Goal: Information Seeking & Learning: Learn about a topic

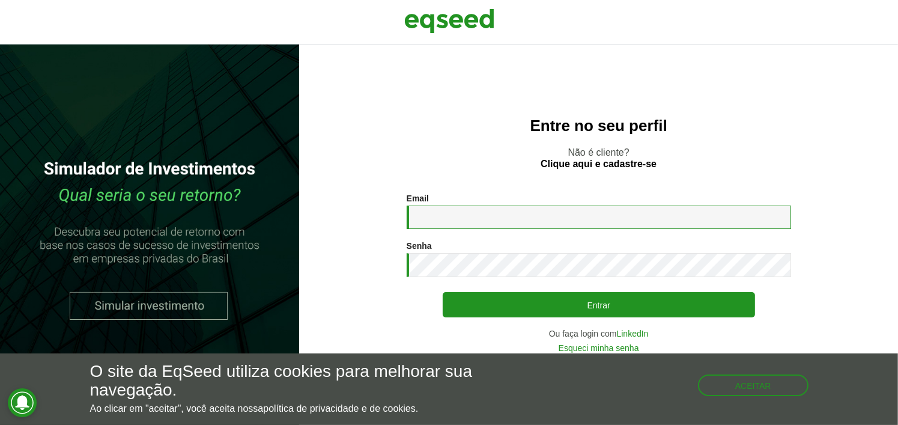
click at [496, 217] on input "Email *" at bounding box center [599, 217] width 385 height 23
type input "**********"
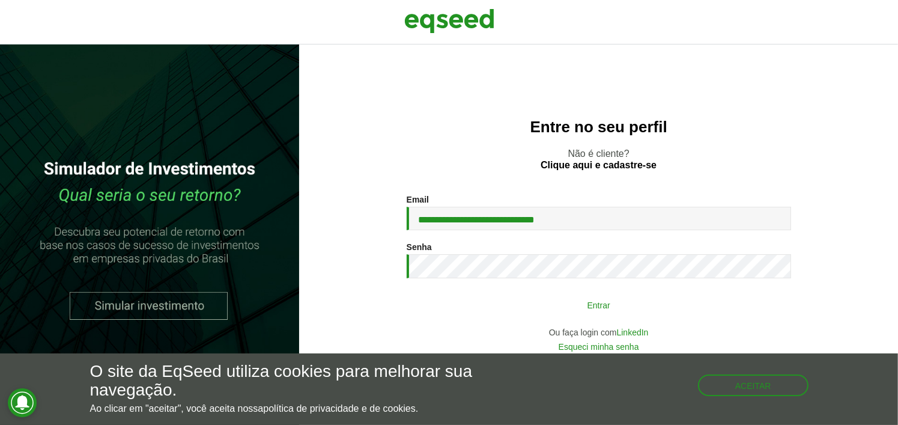
click at [636, 307] on button "Entrar" at bounding box center [599, 304] width 312 height 23
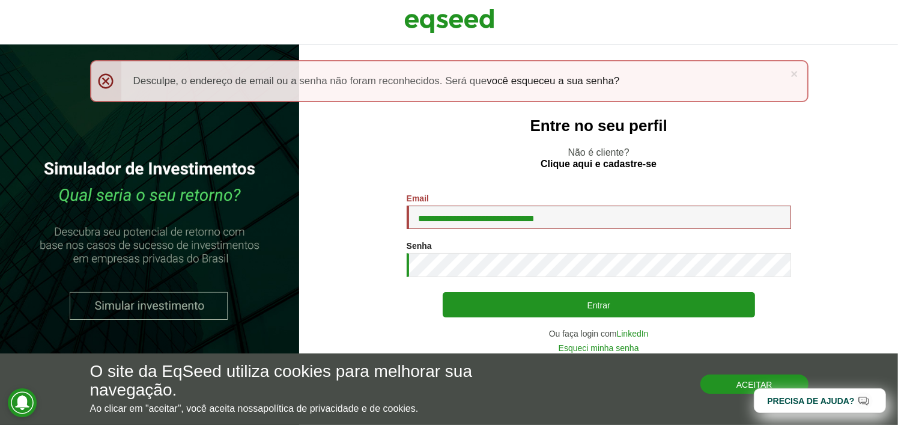
click at [723, 382] on button "Aceitar" at bounding box center [755, 383] width 108 height 19
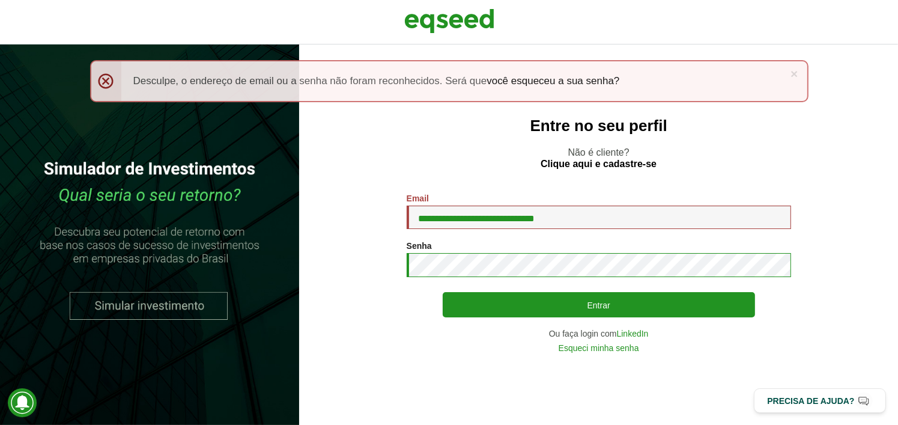
click at [443, 292] on button "Entrar" at bounding box center [599, 304] width 312 height 25
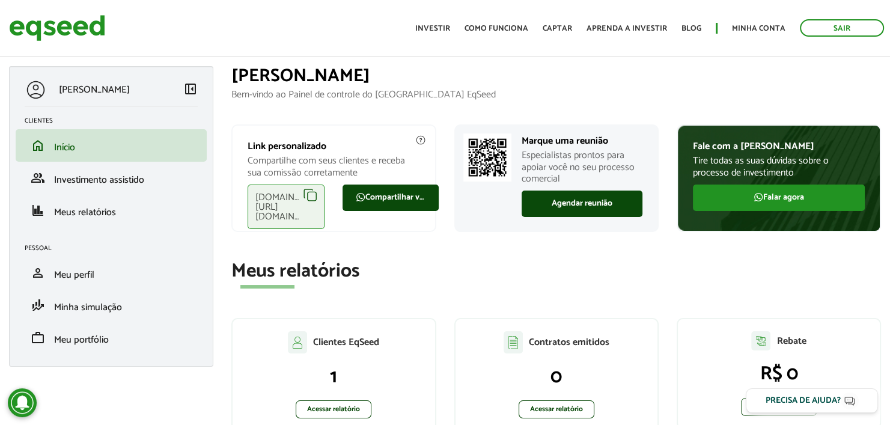
click at [581, 77] on h1 "Olá, Gustavo" at bounding box center [556, 76] width 650 height 20
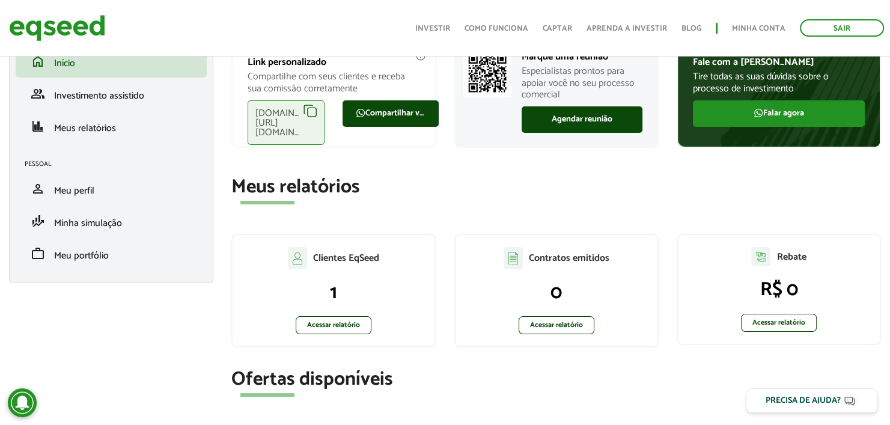
scroll to position [119, 0]
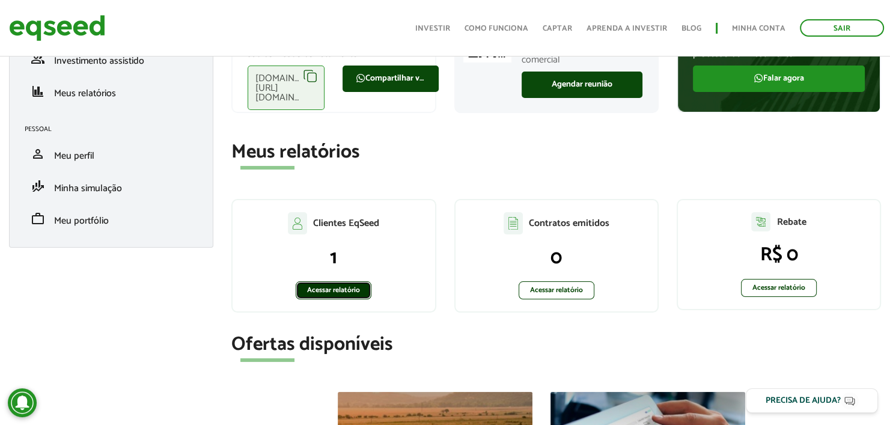
click at [332, 294] on link "Acessar relatório" at bounding box center [334, 290] width 76 height 18
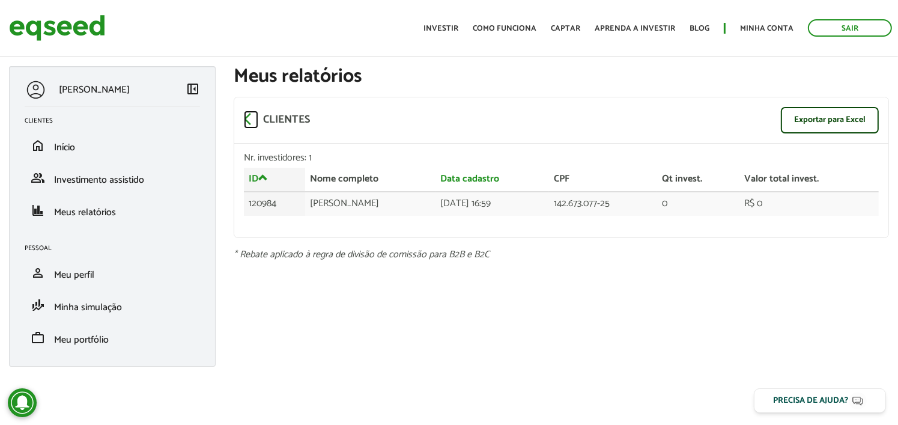
click at [246, 115] on span "arrow_back_ios" at bounding box center [251, 119] width 14 height 14
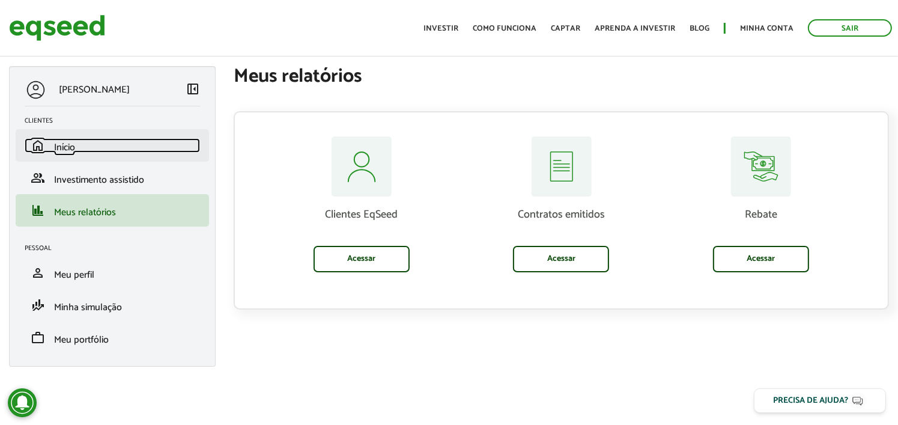
click at [105, 148] on link "home Início" at bounding box center [112, 145] width 175 height 14
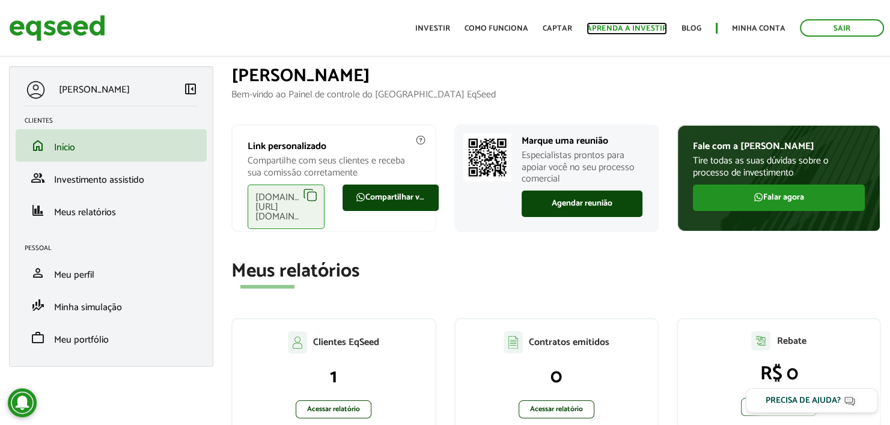
click at [631, 28] on link "Aprenda a investir" at bounding box center [626, 29] width 81 height 8
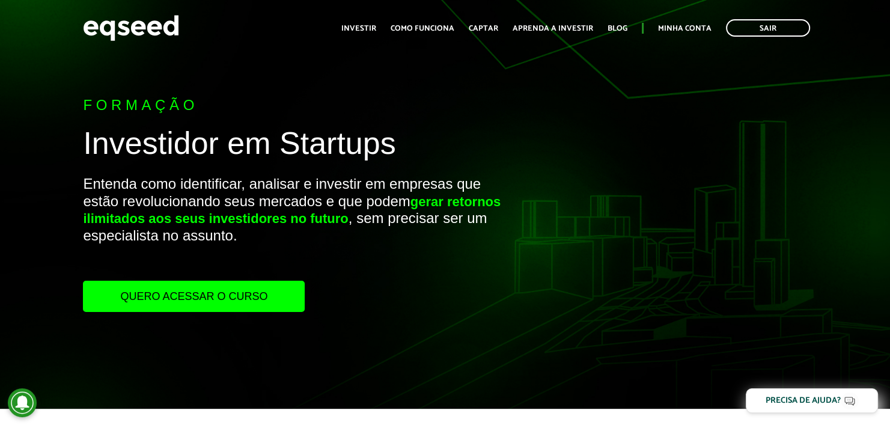
click at [240, 297] on link "Quero acessar o curso" at bounding box center [194, 296] width 222 height 31
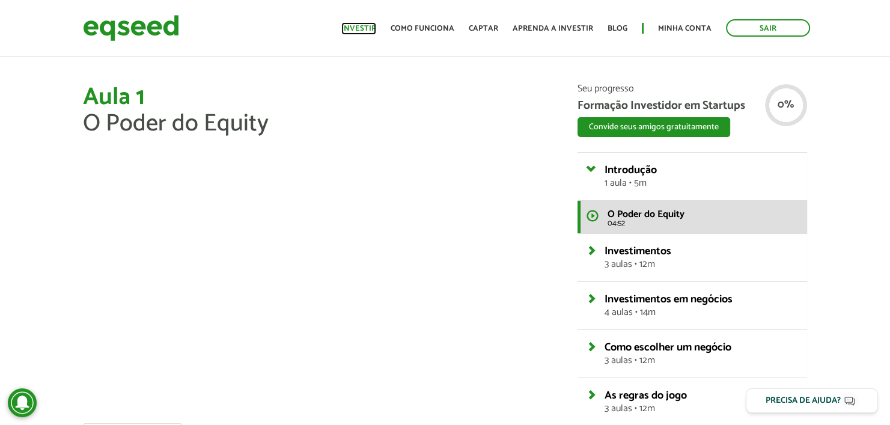
click at [367, 28] on link "Investir" at bounding box center [358, 29] width 35 height 8
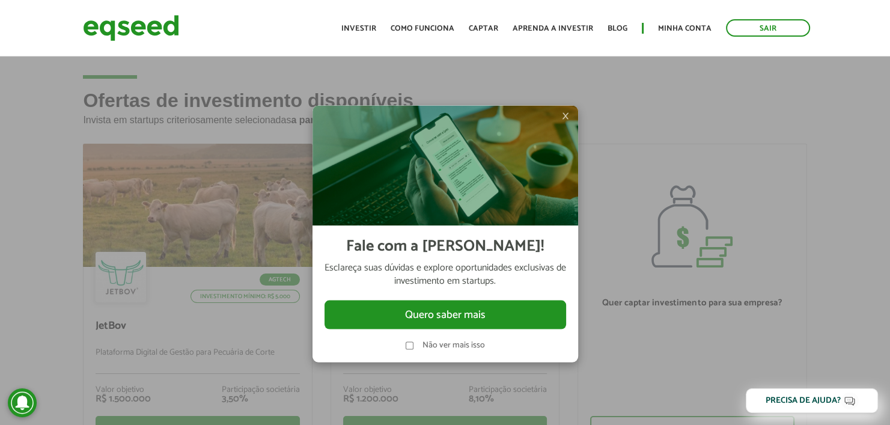
click at [568, 112] on span "×" at bounding box center [565, 116] width 7 height 14
